Goal: Register for event/course: Sign up to attend an event or enroll in a course

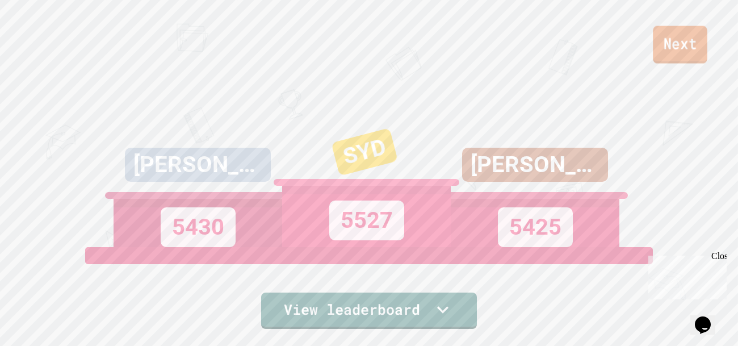
click at [668, 62] on link "Next" at bounding box center [680, 44] width 54 height 37
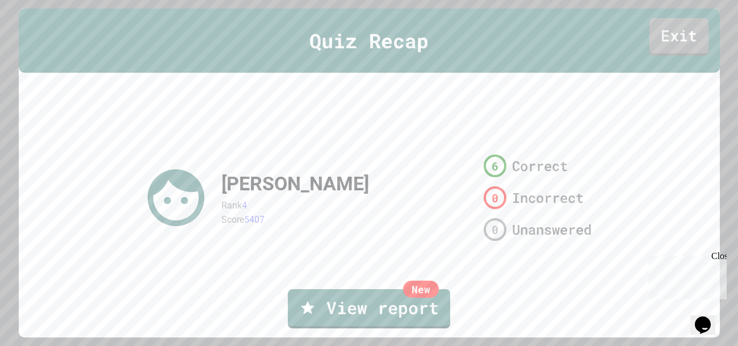
click at [680, 43] on link "Exit" at bounding box center [679, 36] width 60 height 37
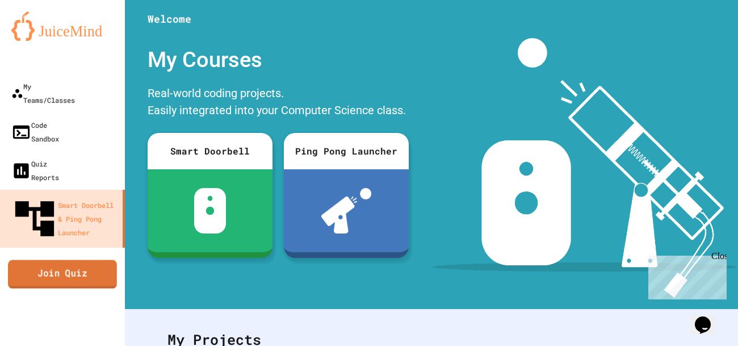
click at [56, 259] on link "Join Quiz" at bounding box center [62, 273] width 109 height 28
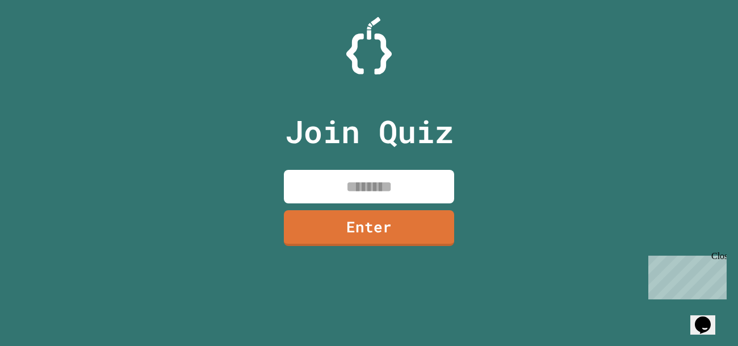
click at [305, 178] on input at bounding box center [369, 186] width 170 height 33
type input "********"
click at [308, 238] on link "Enter" at bounding box center [369, 227] width 170 height 36
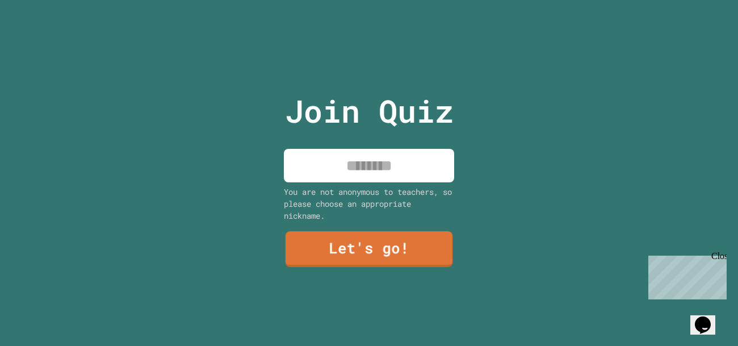
click at [355, 158] on input at bounding box center [369, 165] width 170 height 33
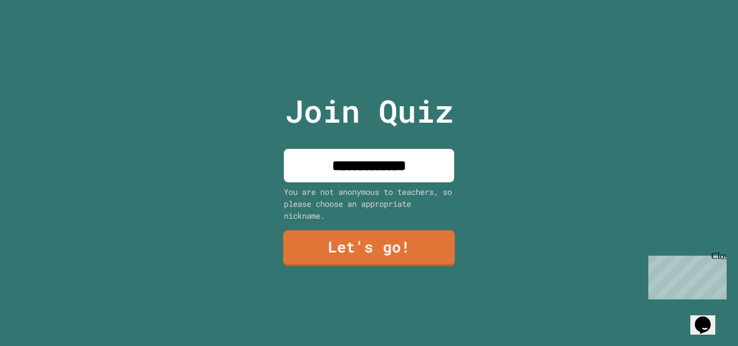
type input "**********"
click at [379, 246] on link "Let's go!" at bounding box center [368, 248] width 171 height 36
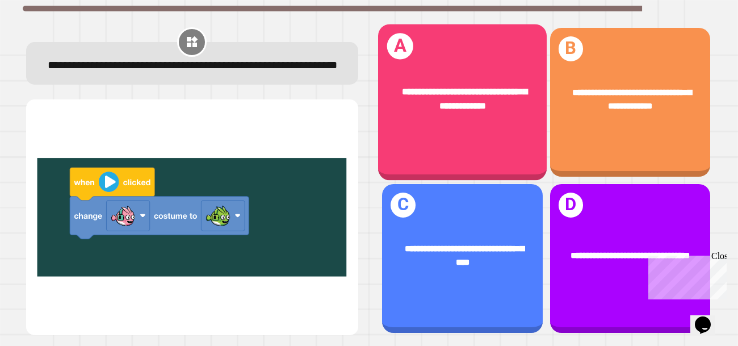
click at [524, 165] on div "**********" at bounding box center [462, 102] width 169 height 156
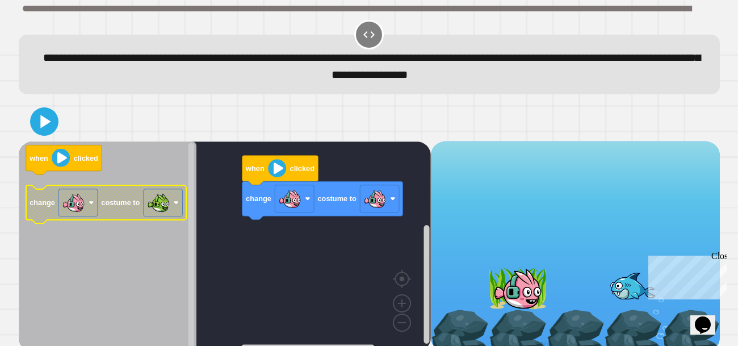
click at [110, 207] on g "change costume to" at bounding box center [106, 204] width 161 height 38
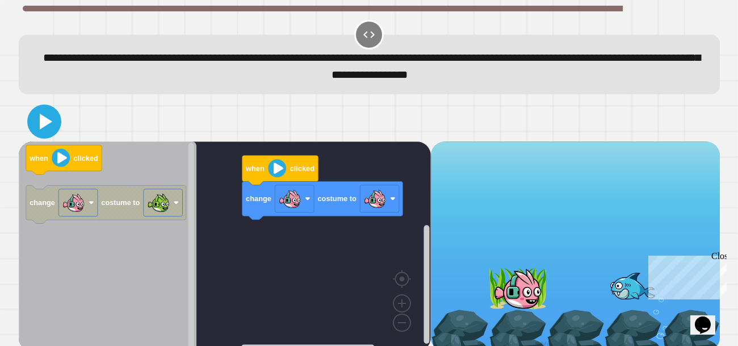
click at [53, 124] on icon at bounding box center [44, 121] width 27 height 27
click at [310, 242] on div "change costume to when clicked when clicked change costume to" at bounding box center [225, 246] width 412 height 210
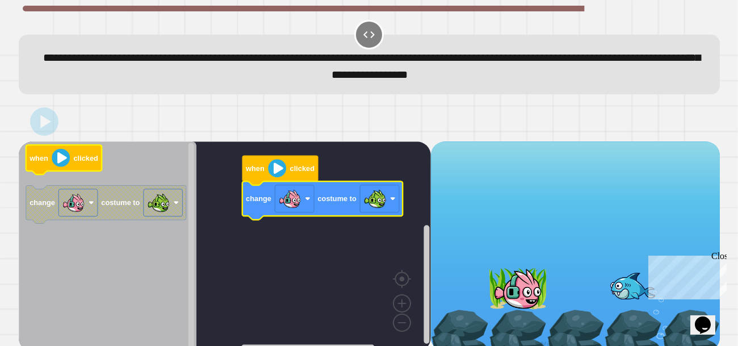
click at [61, 157] on image "Blockly Workspace" at bounding box center [61, 158] width 18 height 18
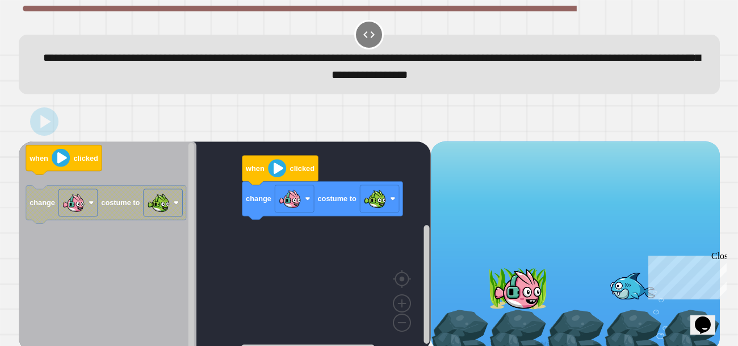
click at [282, 230] on rect "Blockly Workspace" at bounding box center [225, 246] width 412 height 210
click at [716, 256] on div "Close" at bounding box center [718, 258] width 14 height 14
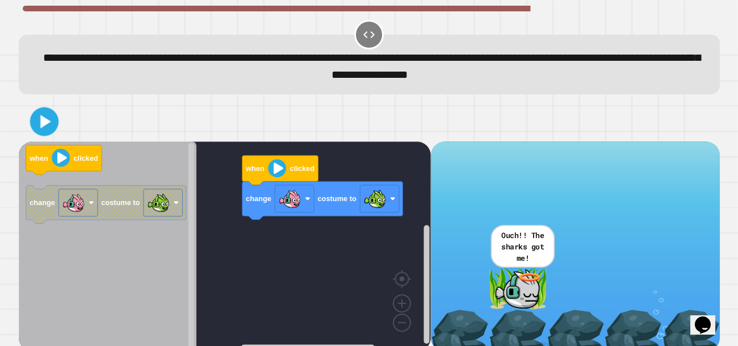
click at [31, 123] on button at bounding box center [44, 121] width 29 height 29
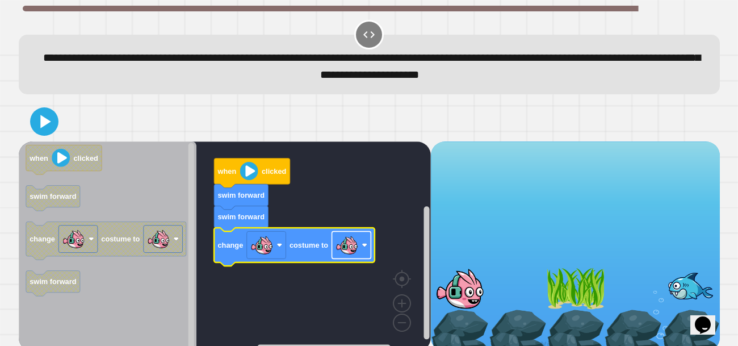
click at [359, 242] on rect "Blockly Workspace" at bounding box center [350, 244] width 39 height 27
click at [52, 125] on icon at bounding box center [44, 121] width 23 height 23
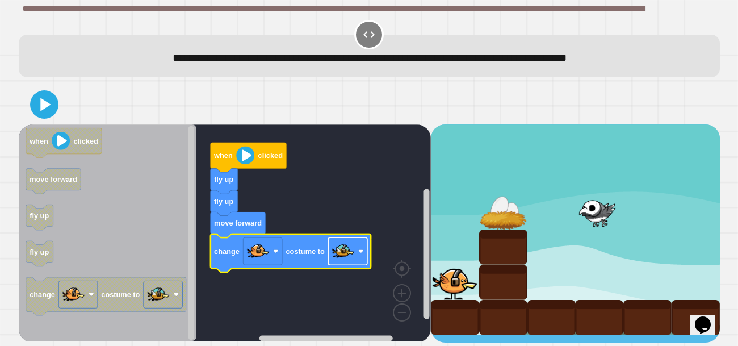
click at [337, 251] on image "Blockly Workspace" at bounding box center [342, 251] width 23 height 23
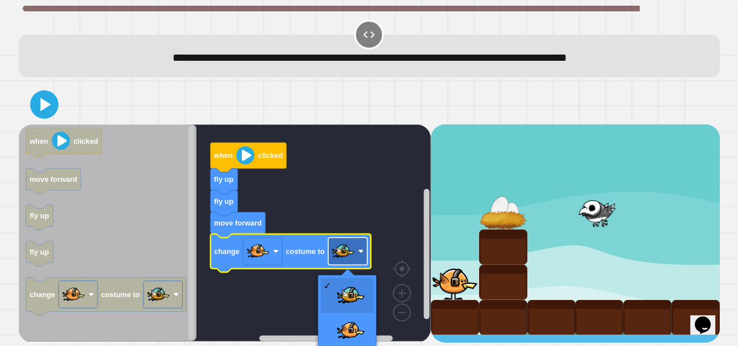
click at [342, 252] on image "Blockly Workspace" at bounding box center [342, 251] width 23 height 23
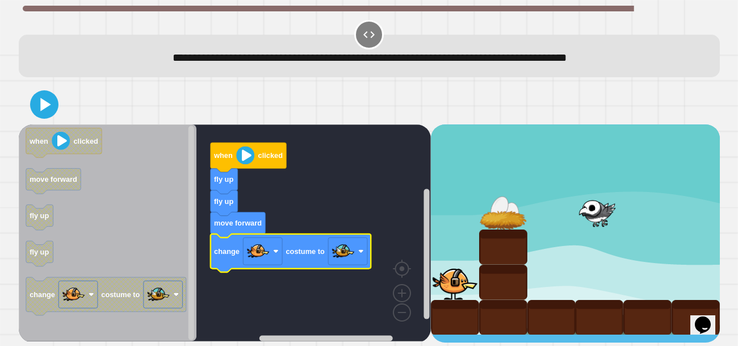
click at [709, 316] on icon "Chat widget" at bounding box center [703, 324] width 16 height 17
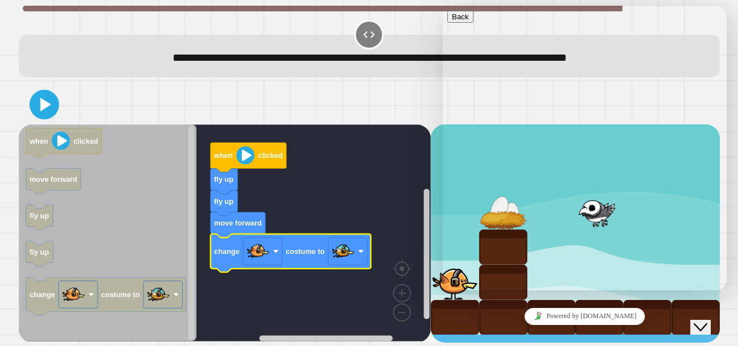
click at [44, 100] on icon at bounding box center [44, 105] width 24 height 24
click at [696, 320] on div "Close Chat This icon closes the chat window." at bounding box center [700, 327] width 14 height 14
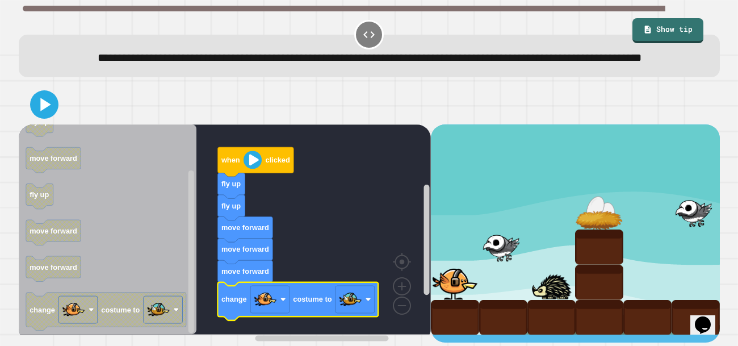
click at [52, 116] on icon at bounding box center [44, 104] width 23 height 23
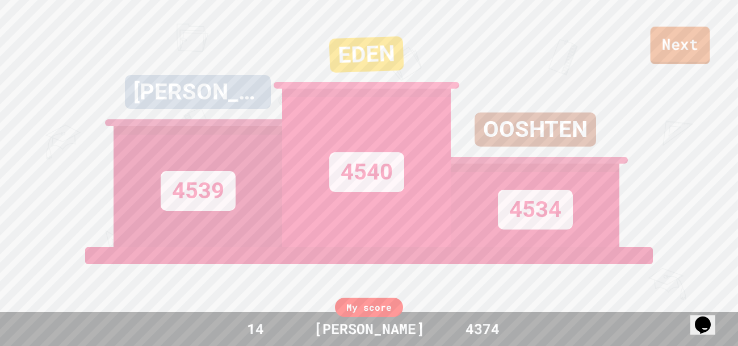
click at [704, 52] on link "Next" at bounding box center [680, 45] width 60 height 37
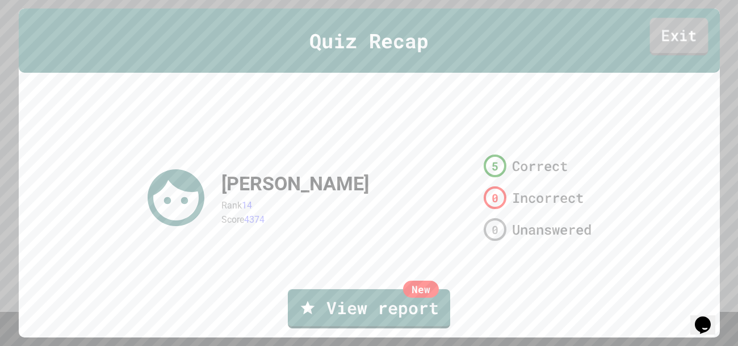
click at [703, 51] on link "Exit" at bounding box center [678, 36] width 58 height 37
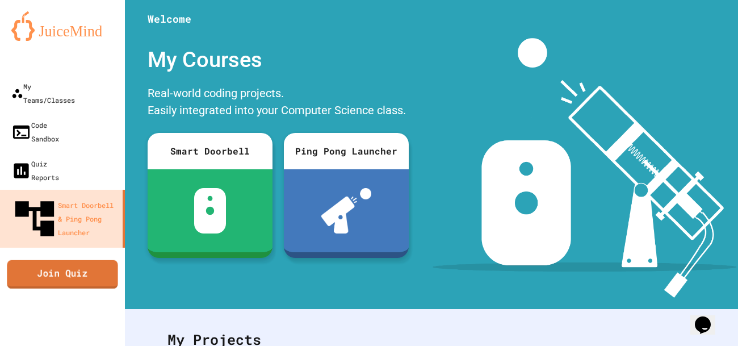
click at [54, 259] on link "Join Quiz" at bounding box center [62, 273] width 111 height 28
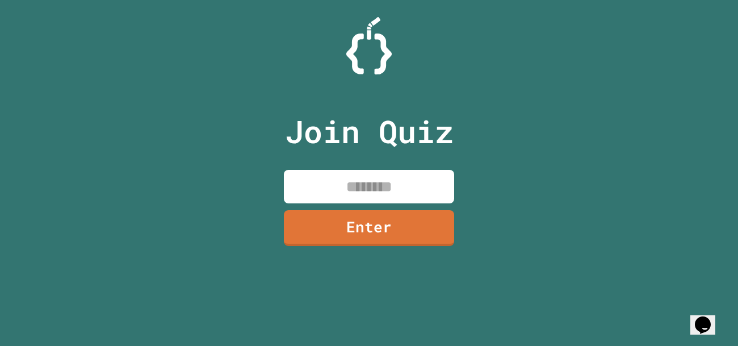
click at [406, 176] on input at bounding box center [369, 186] width 170 height 33
type input "********"
click at [377, 204] on div "Join Quiz ******** Enter" at bounding box center [368, 172] width 191 height 289
click at [360, 246] on div "Join Quiz ******** Enter" at bounding box center [368, 172] width 191 height 289
click at [359, 237] on link "Enter" at bounding box center [368, 227] width 171 height 36
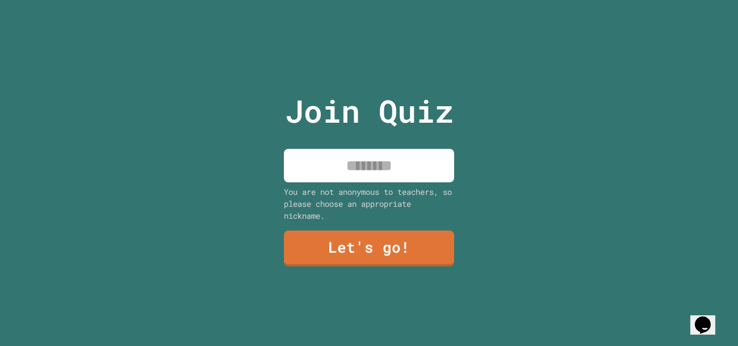
click at [405, 167] on input at bounding box center [369, 165] width 170 height 33
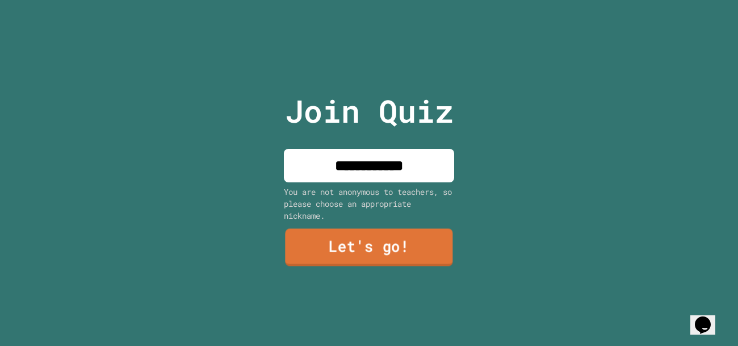
type input "**********"
click at [356, 241] on link "Let's go!" at bounding box center [369, 247] width 168 height 37
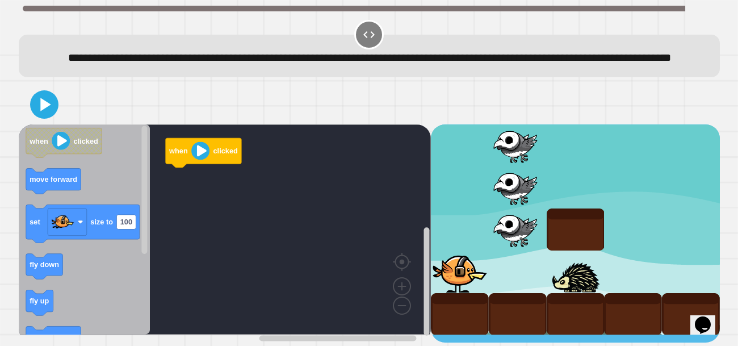
scroll to position [11, 0]
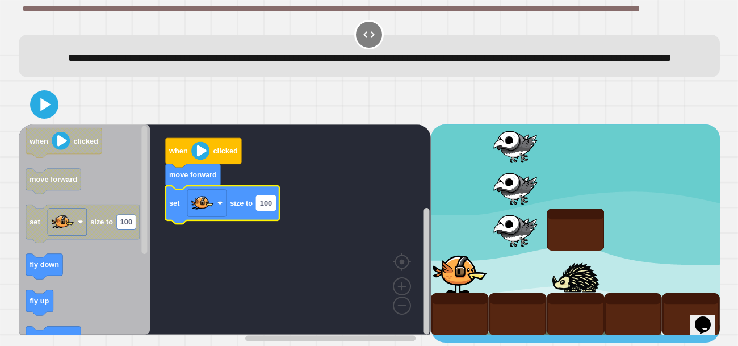
click at [264, 207] on text "100" at bounding box center [265, 203] width 12 height 9
type input "***"
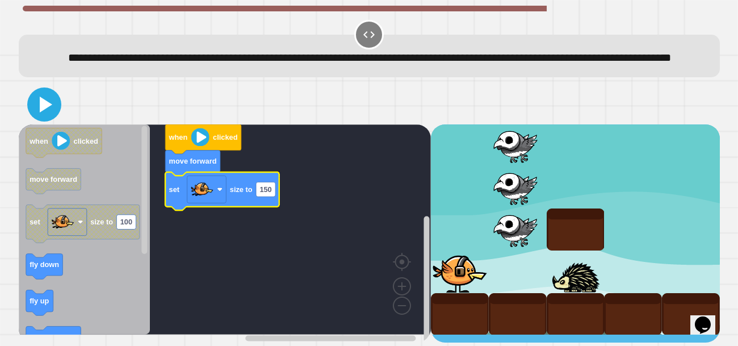
click at [43, 112] on icon at bounding box center [46, 104] width 12 height 16
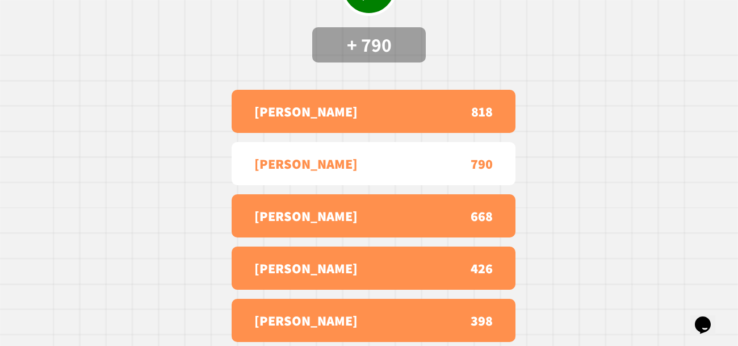
scroll to position [0, 0]
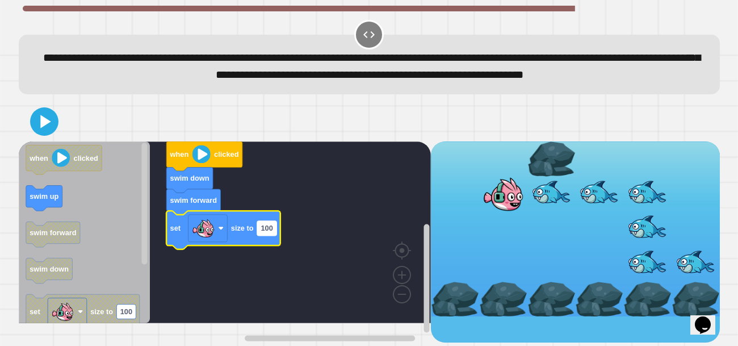
click at [270, 232] on text "100" at bounding box center [266, 228] width 12 height 9
type input "*"
type input "***"
click at [44, 133] on icon at bounding box center [44, 121] width 27 height 27
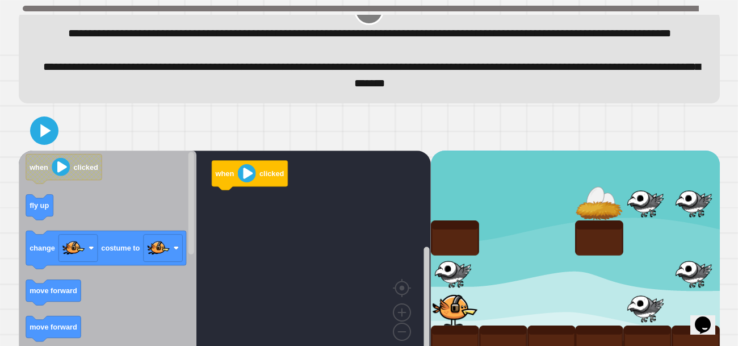
scroll to position [63, 0]
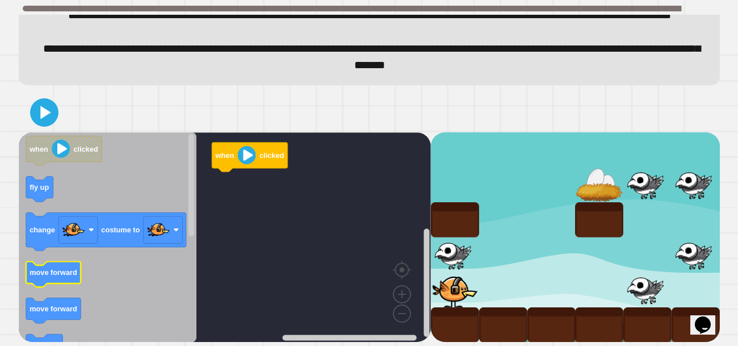
click at [51, 268] on icon "Blockly Workspace" at bounding box center [53, 275] width 55 height 26
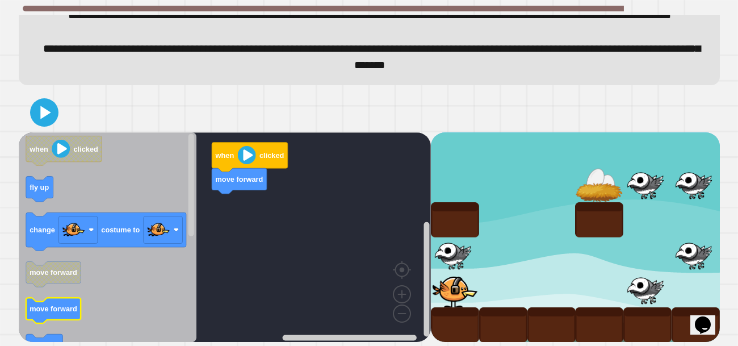
click at [65, 309] on text "move forward" at bounding box center [54, 308] width 48 height 9
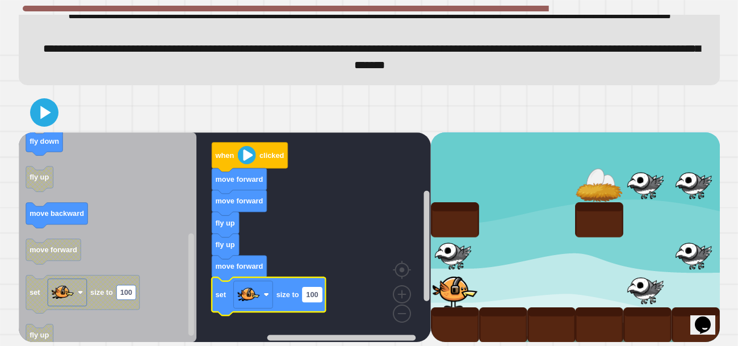
click at [318, 293] on text "100" at bounding box center [312, 294] width 12 height 9
type input "**"
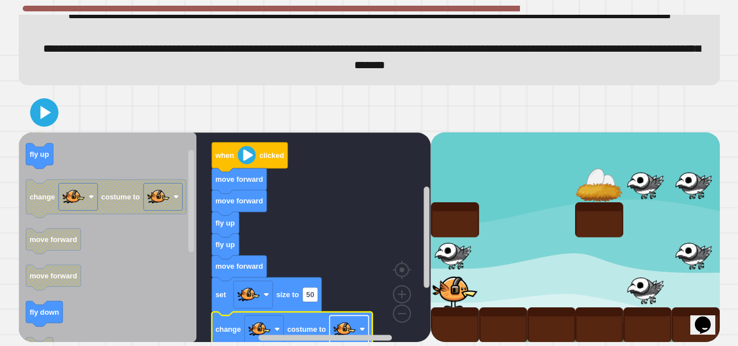
click at [341, 319] on image "Blockly Workspace" at bounding box center [344, 328] width 23 height 23
click at [35, 115] on icon at bounding box center [44, 112] width 27 height 27
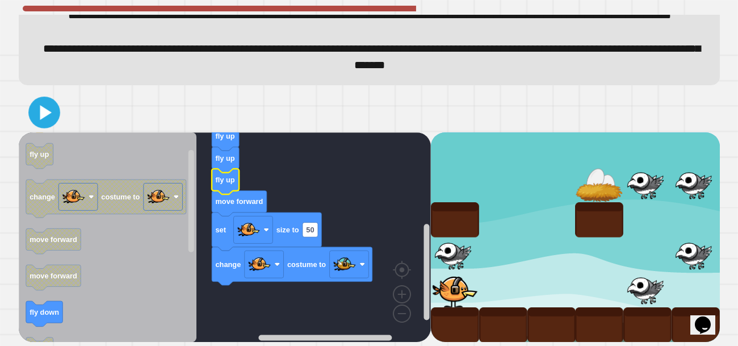
click at [37, 108] on icon at bounding box center [44, 112] width 26 height 26
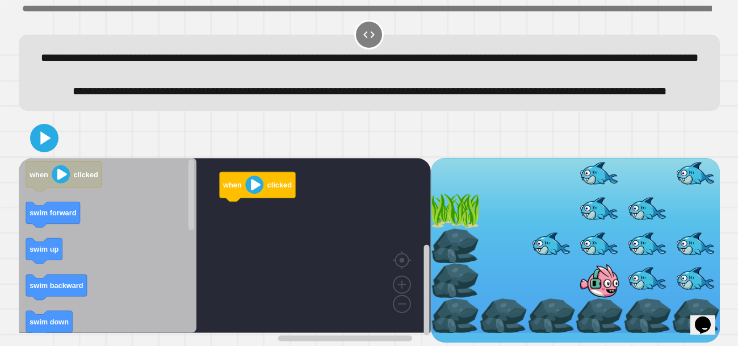
scroll to position [28, 0]
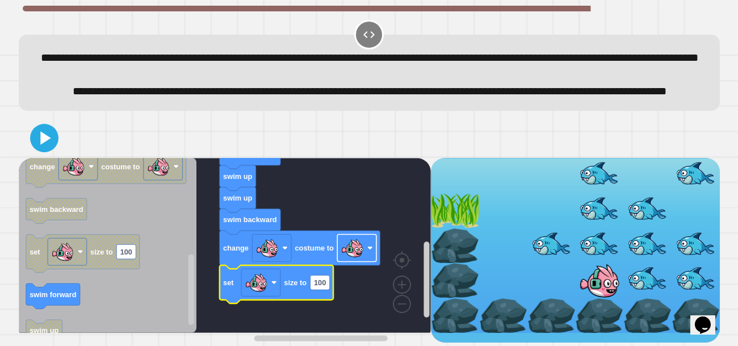
click at [360, 254] on image "Blockly Workspace" at bounding box center [351, 248] width 23 height 23
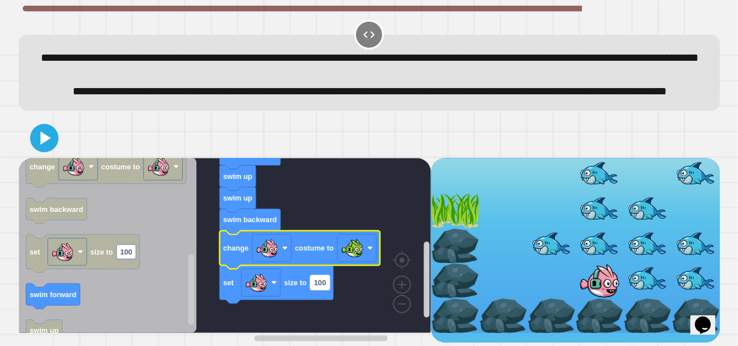
click at [322, 287] on text "100" at bounding box center [319, 282] width 12 height 9
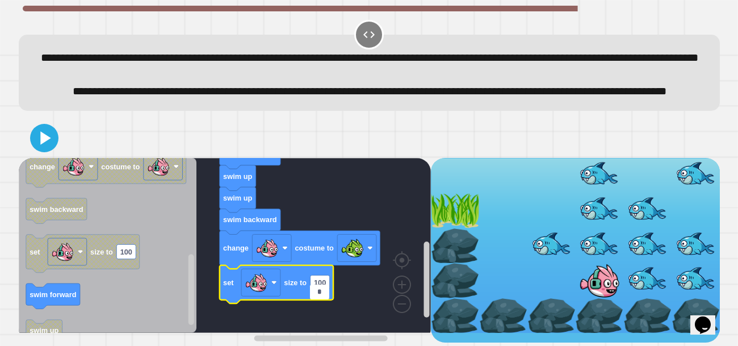
type input "**"
click at [37, 150] on icon at bounding box center [44, 138] width 27 height 27
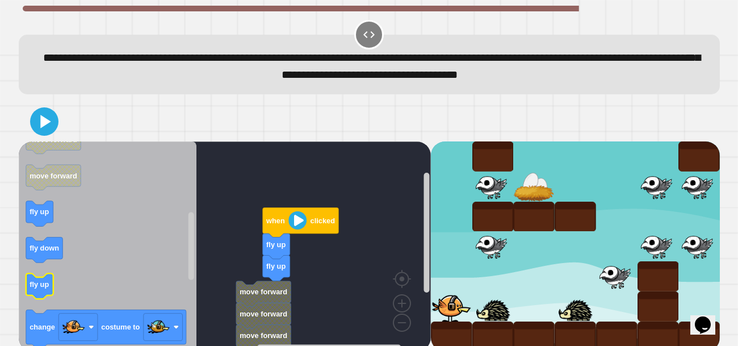
click at [52, 292] on icon "Blockly Workspace" at bounding box center [39, 286] width 27 height 26
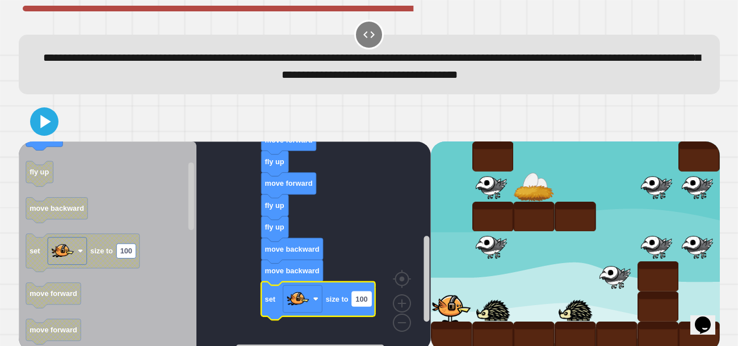
click at [353, 301] on rect "Blockly Workspace" at bounding box center [360, 298] width 19 height 15
type input "**"
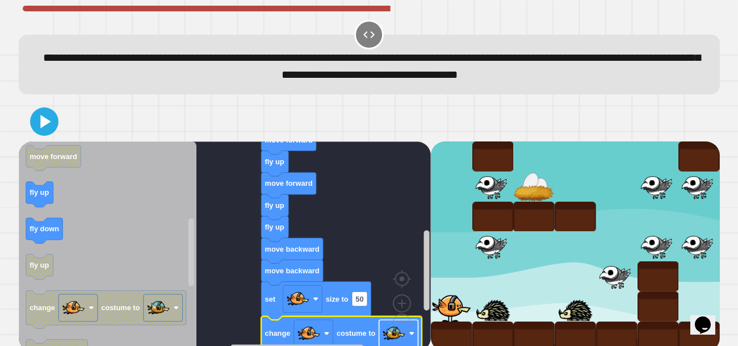
click at [382, 336] on rect "Blockly Workspace" at bounding box center [397, 332] width 39 height 27
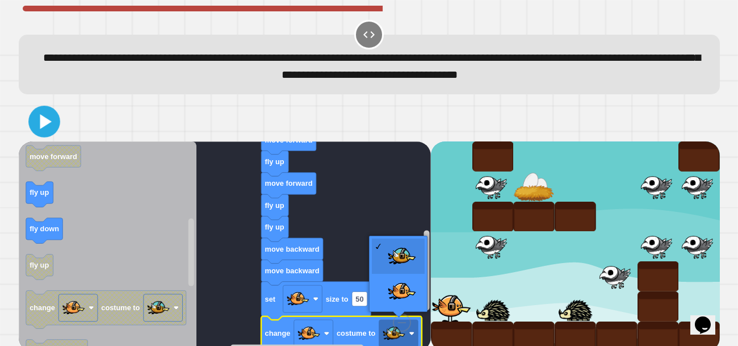
click at [45, 127] on icon at bounding box center [45, 121] width 11 height 15
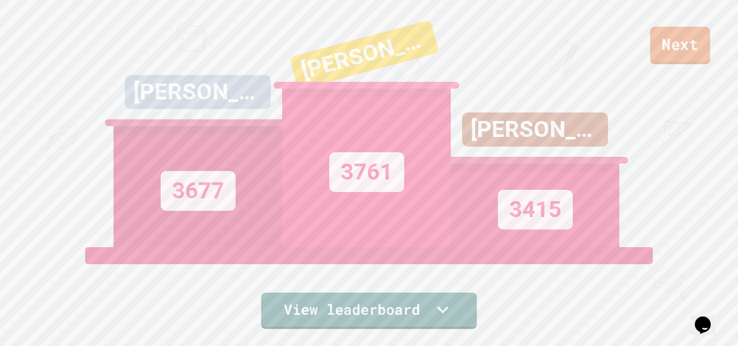
click at [671, 54] on link "Next" at bounding box center [680, 45] width 60 height 37
